Goal: Transaction & Acquisition: Purchase product/service

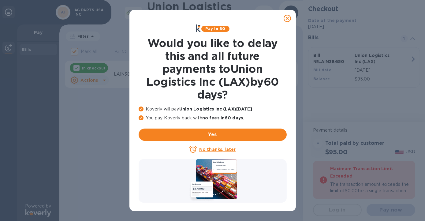
click at [287, 20] on icon at bounding box center [286, 18] width 7 height 7
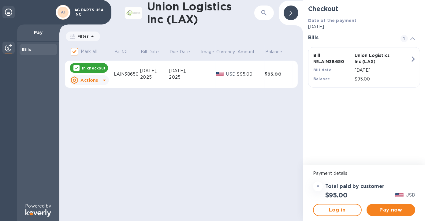
click at [81, 40] on div "Filter" at bounding box center [83, 36] width 34 height 10
click at [91, 37] on icon at bounding box center [92, 36] width 7 height 7
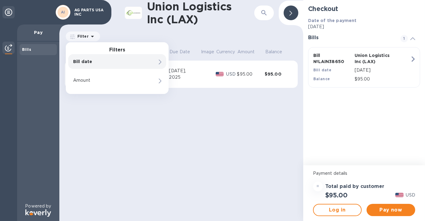
click at [239, 41] on div "Filter Filters Bill date Amount Amount" at bounding box center [181, 37] width 233 height 12
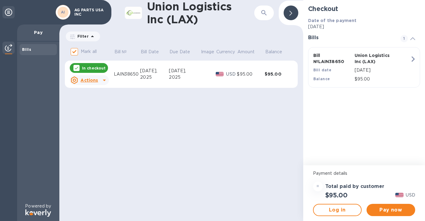
click at [81, 34] on p "Filter" at bounding box center [82, 36] width 14 height 5
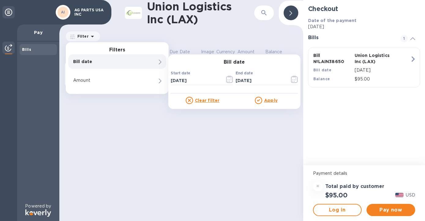
click at [169, 39] on div "Filter Filters Bill date Bill date Start date [DATE] ​ End date [DATE] ​ Clear …" at bounding box center [181, 37] width 233 height 12
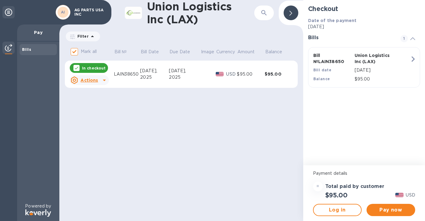
click at [413, 58] on icon "button" at bounding box center [412, 59] width 3 height 6
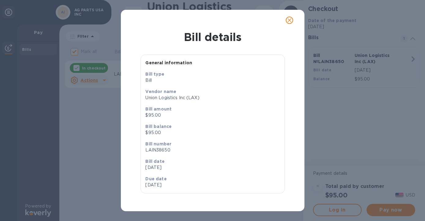
click at [292, 19] on icon "close" at bounding box center [289, 20] width 6 height 6
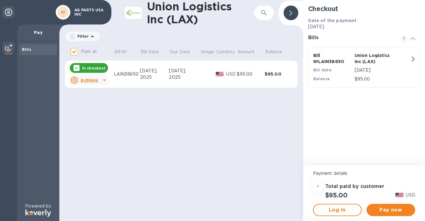
click at [410, 39] on icon at bounding box center [412, 38] width 5 height 3
click at [412, 39] on icon at bounding box center [412, 38] width 5 height 3
click at [93, 81] on u "Actions" at bounding box center [88, 80] width 17 height 5
click at [102, 80] on div at bounding box center [212, 110] width 425 height 221
click at [94, 81] on u "Actions" at bounding box center [88, 80] width 17 height 5
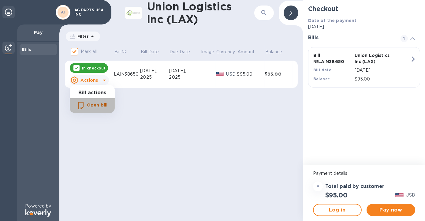
click at [95, 105] on b "Open bill" at bounding box center [97, 104] width 20 height 5
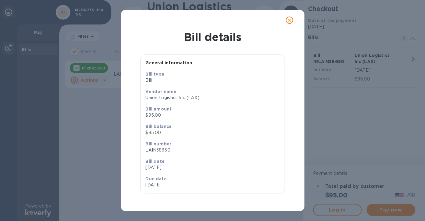
click at [293, 22] on button "close" at bounding box center [289, 20] width 15 height 15
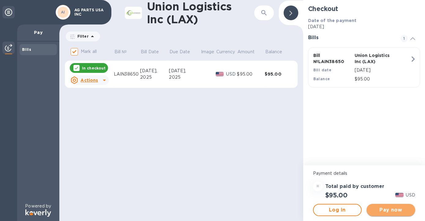
click at [398, 210] on span "Pay now" at bounding box center [390, 209] width 39 height 7
